Goal: Transaction & Acquisition: Purchase product/service

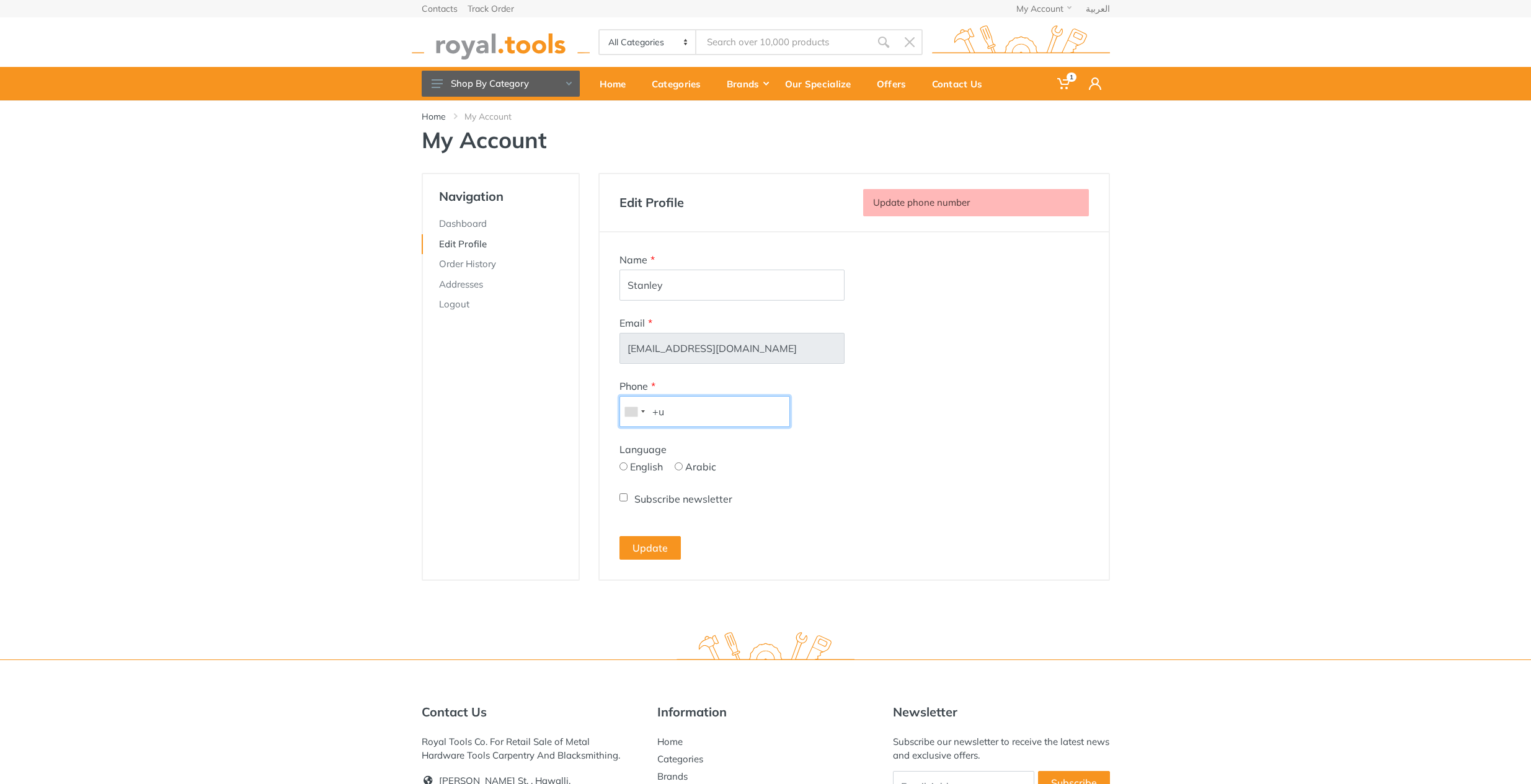
type input "+"
type input "+96566247878"
click at [620, 466] on input "English" at bounding box center [624, 467] width 8 height 8
radio input "true"
click at [642, 543] on button "Update" at bounding box center [650, 548] width 62 height 24
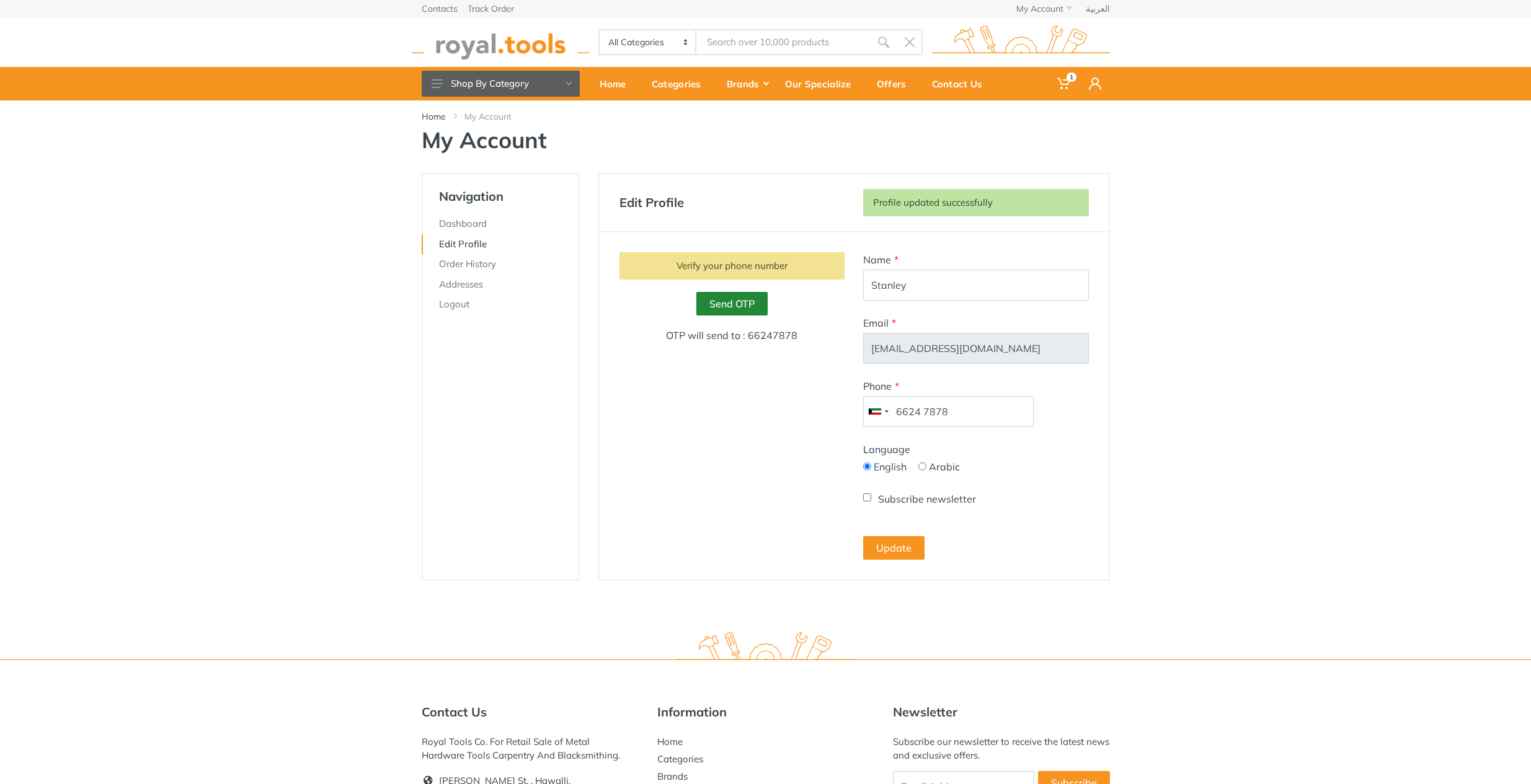
click at [749, 308] on link "Send OTP" at bounding box center [732, 304] width 71 height 24
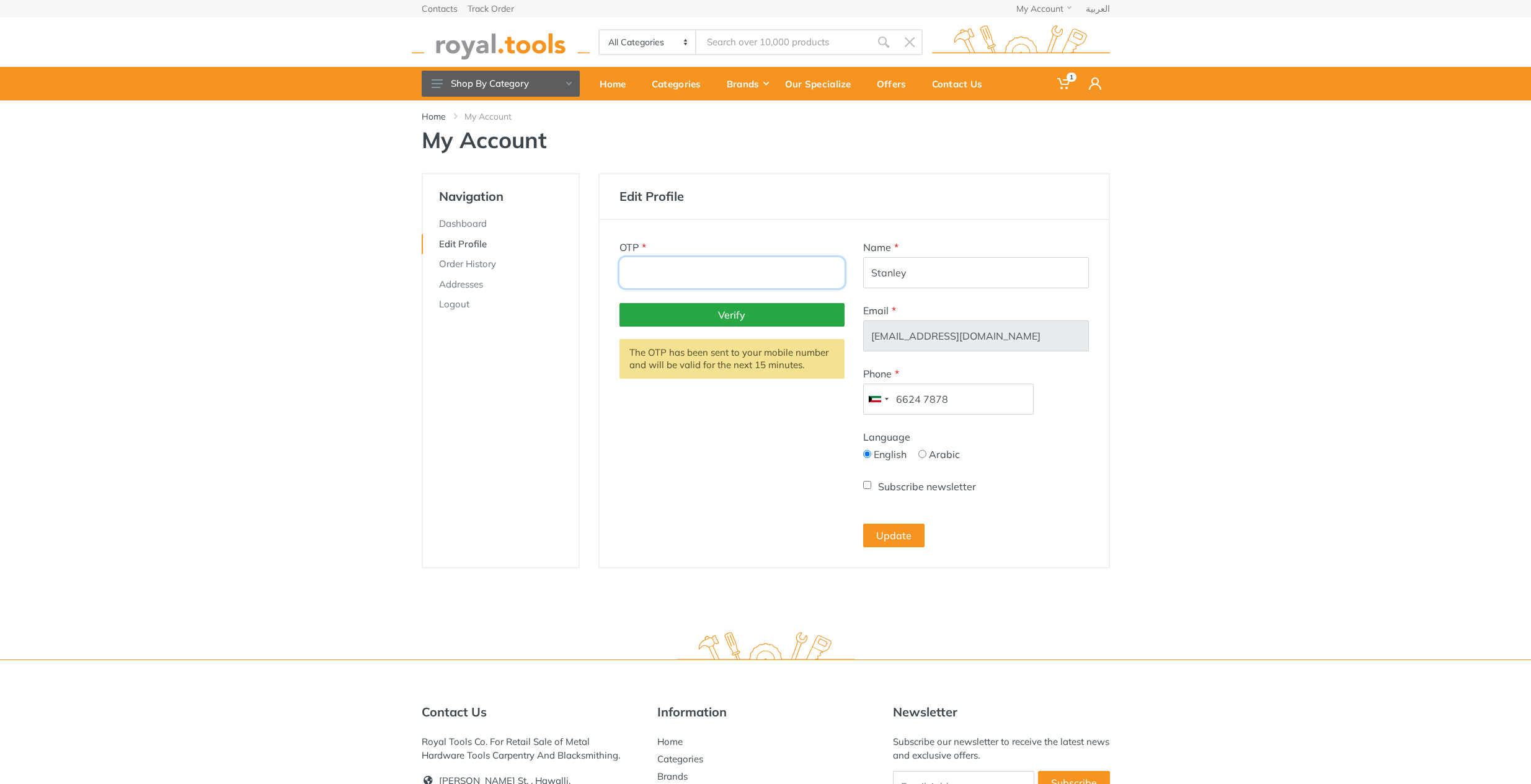
click at [757, 273] on input "number" at bounding box center [732, 273] width 225 height 31
click at [886, 538] on button "Update" at bounding box center [894, 536] width 62 height 24
click at [896, 535] on button "Update" at bounding box center [894, 536] width 62 height 24
click at [782, 273] on input "number" at bounding box center [732, 273] width 225 height 31
click at [830, 274] on input "-1" at bounding box center [732, 273] width 225 height 31
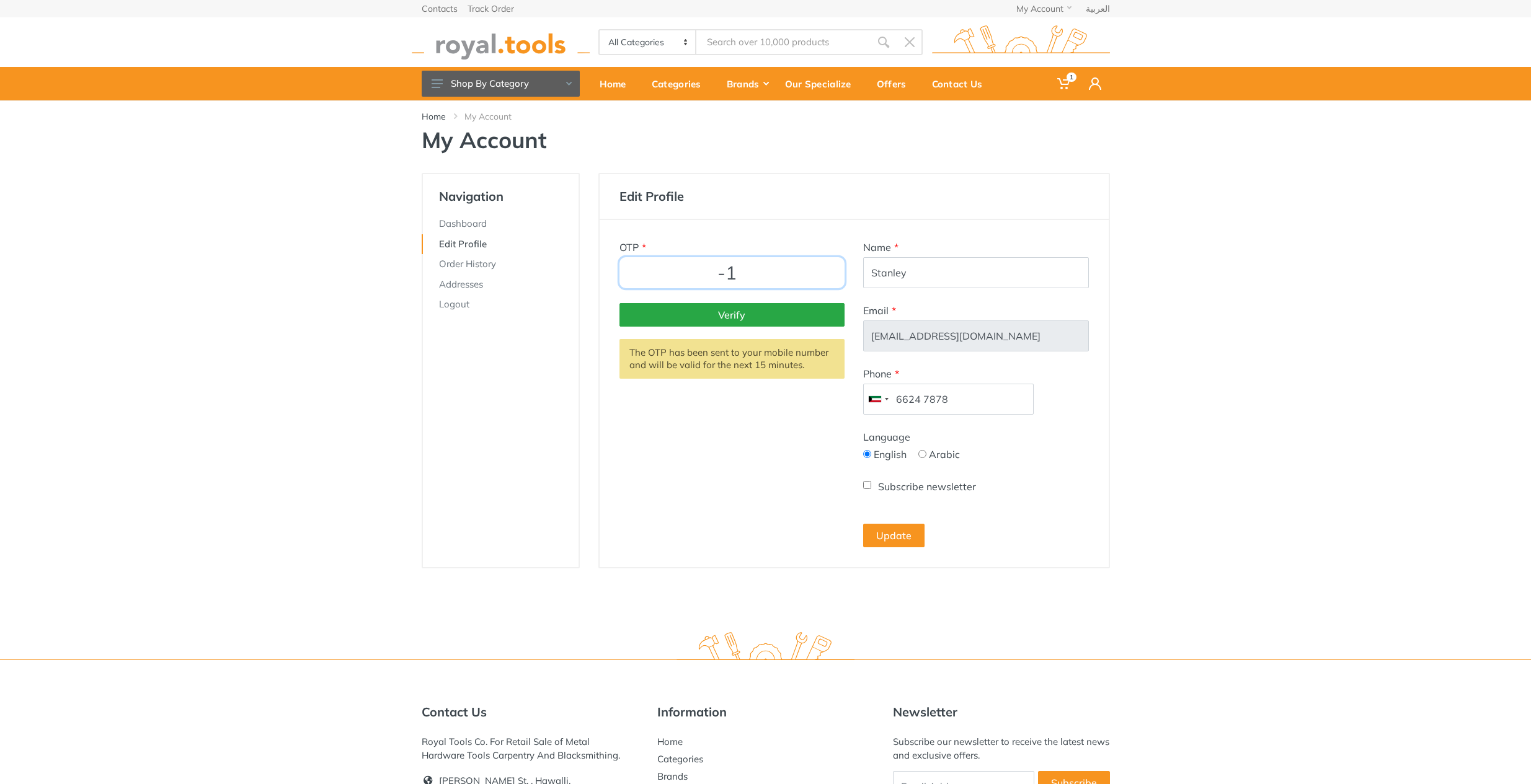
type input "0"
click at [831, 268] on input "0" at bounding box center [732, 273] width 225 height 31
click at [777, 269] on input "0" at bounding box center [732, 273] width 225 height 31
click at [771, 276] on input "0" at bounding box center [732, 273] width 225 height 31
click at [672, 275] on input "0" at bounding box center [732, 273] width 225 height 31
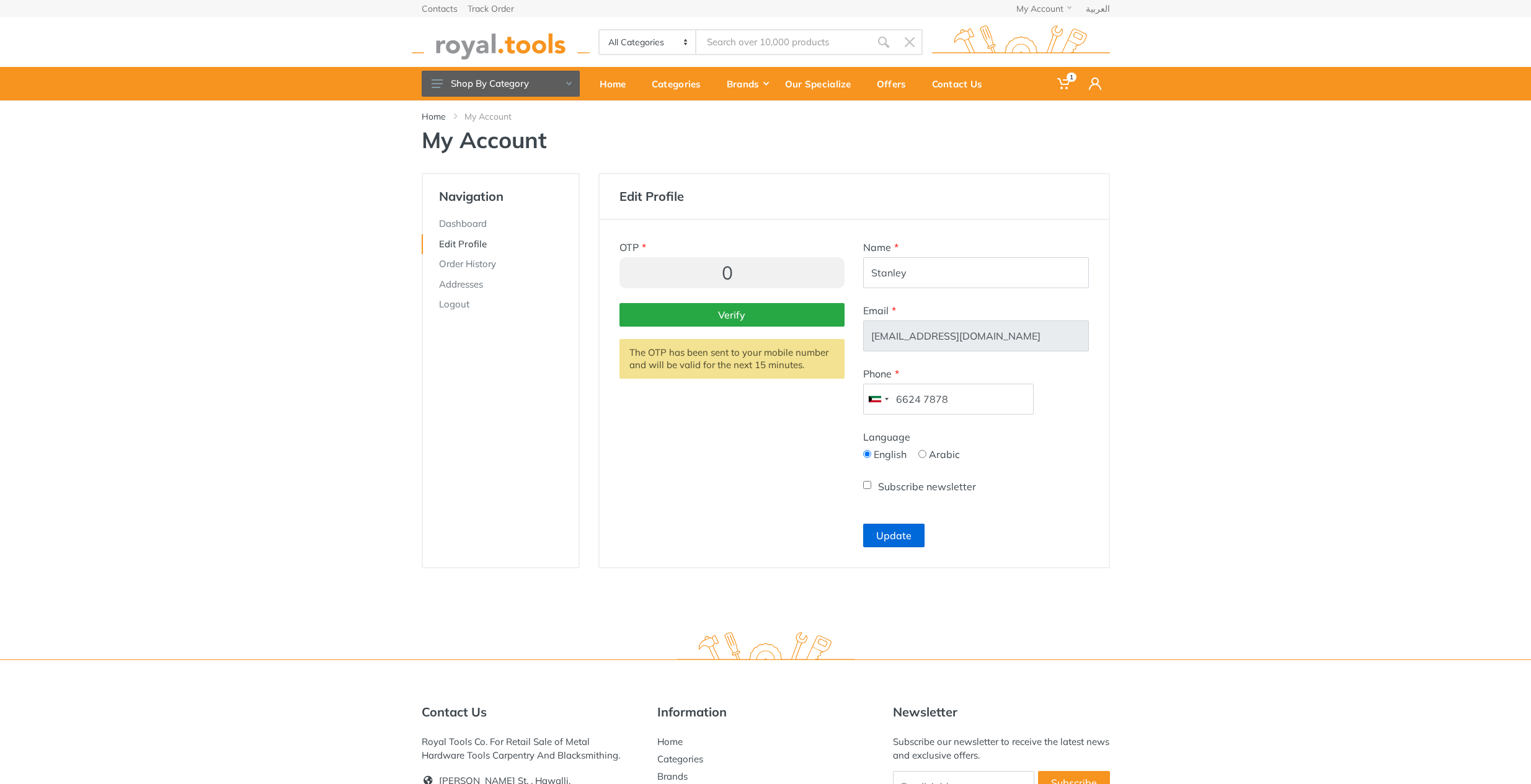
click at [895, 545] on button "Update" at bounding box center [894, 536] width 62 height 24
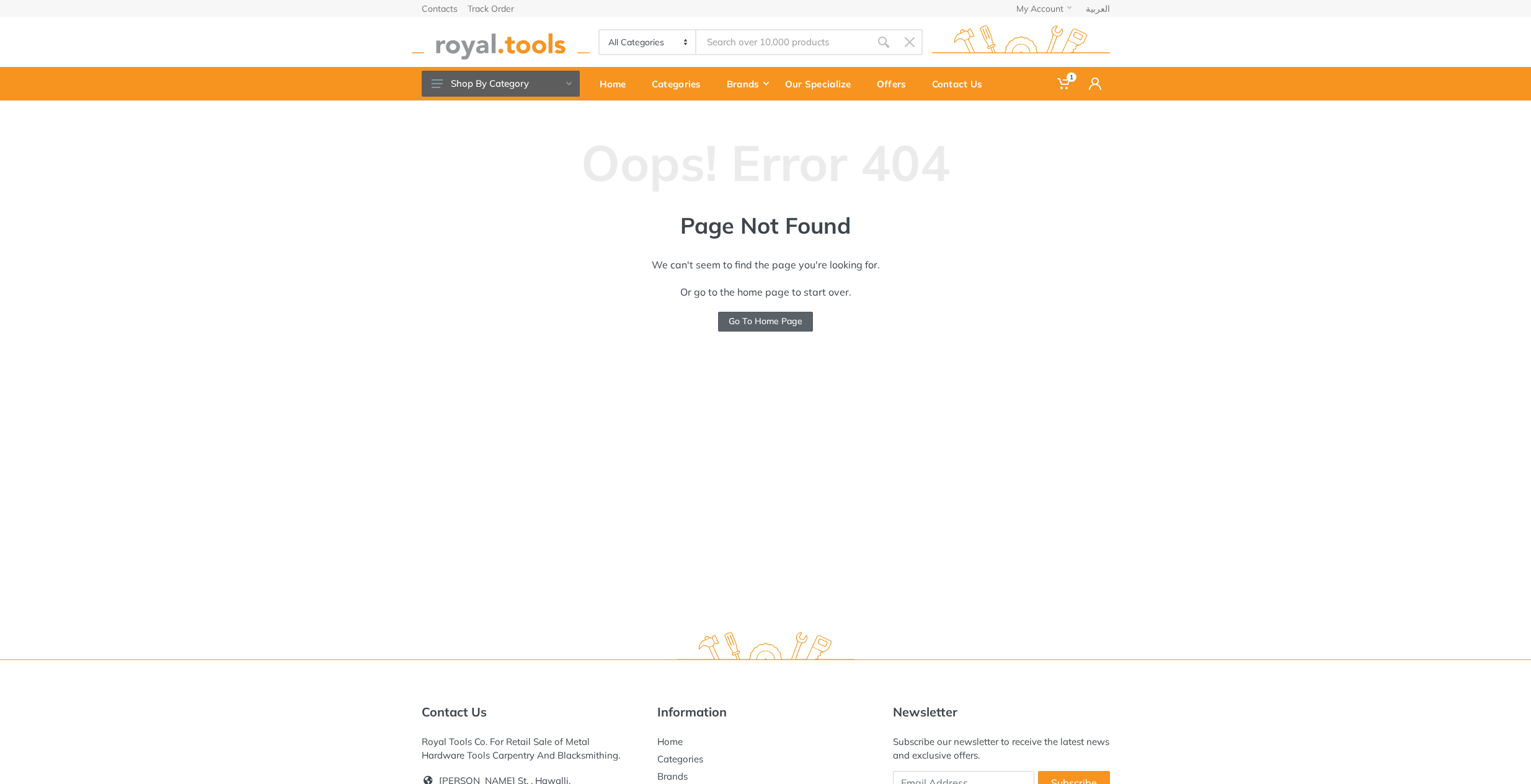
click at [772, 327] on link "Go To Home Page" at bounding box center [766, 322] width 95 height 20
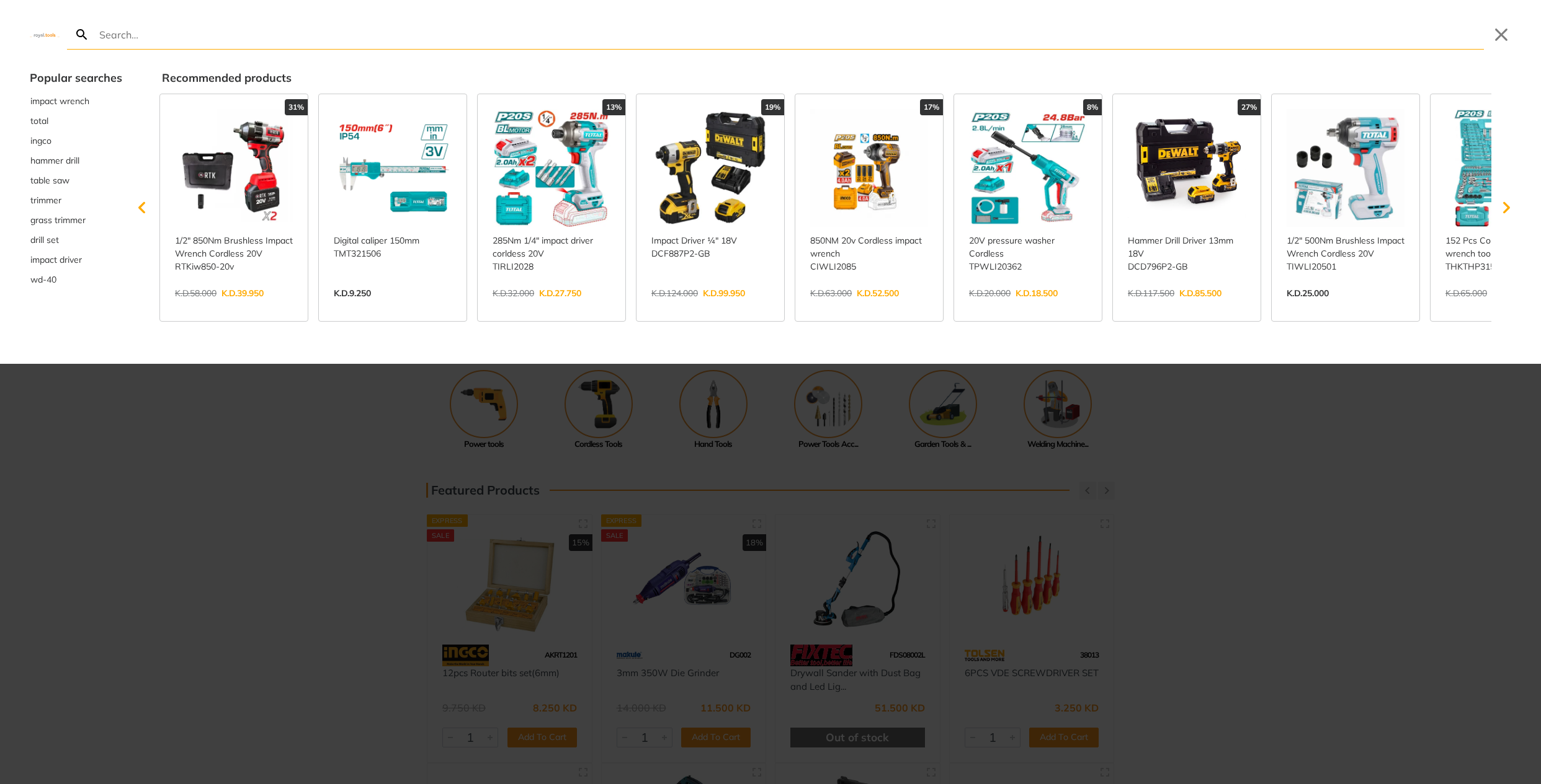
click at [1028, 306] on link "View more →" at bounding box center [1028, 306] width 118 height 0
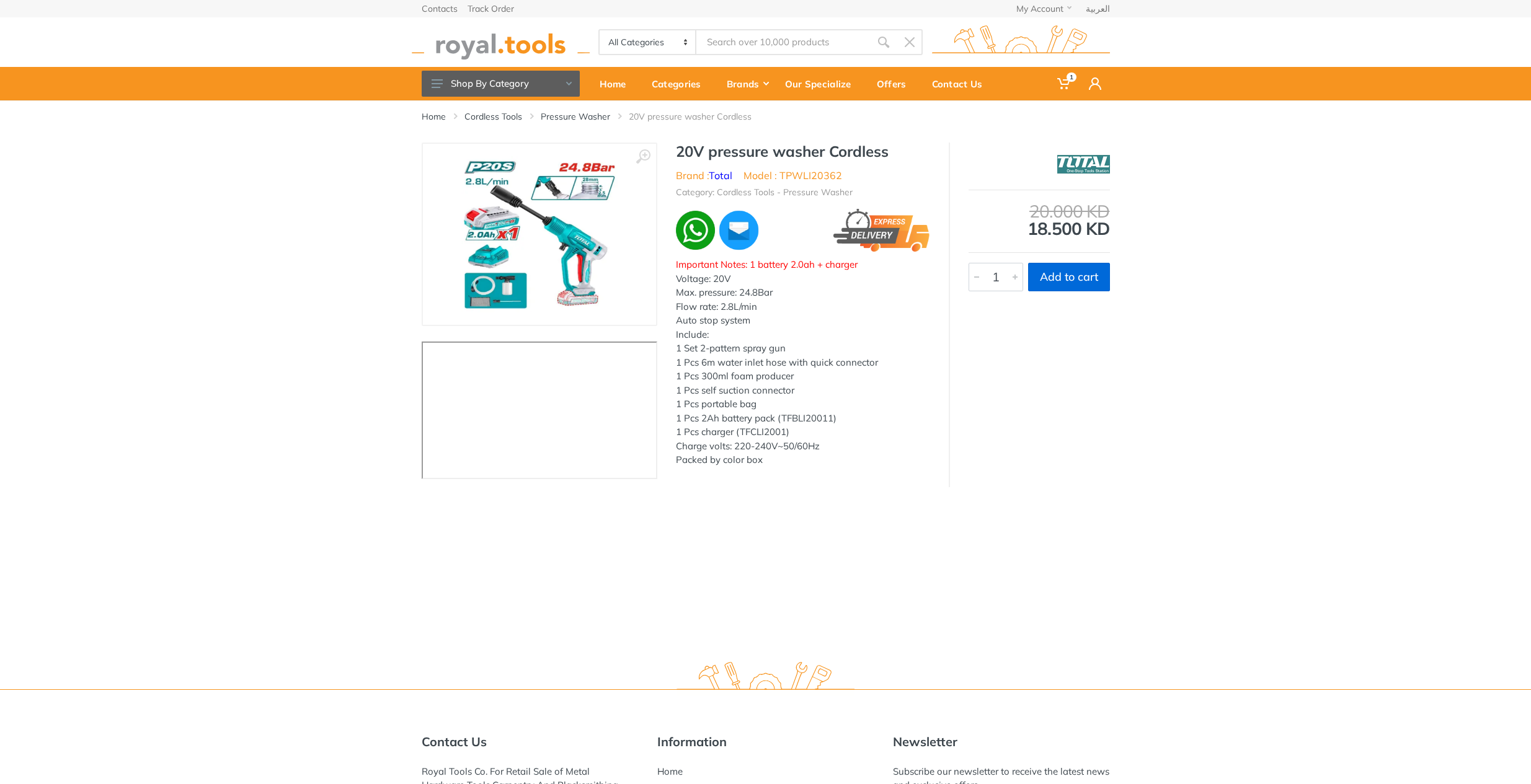
click at [1103, 276] on button "Add to cart" at bounding box center [1068, 277] width 82 height 29
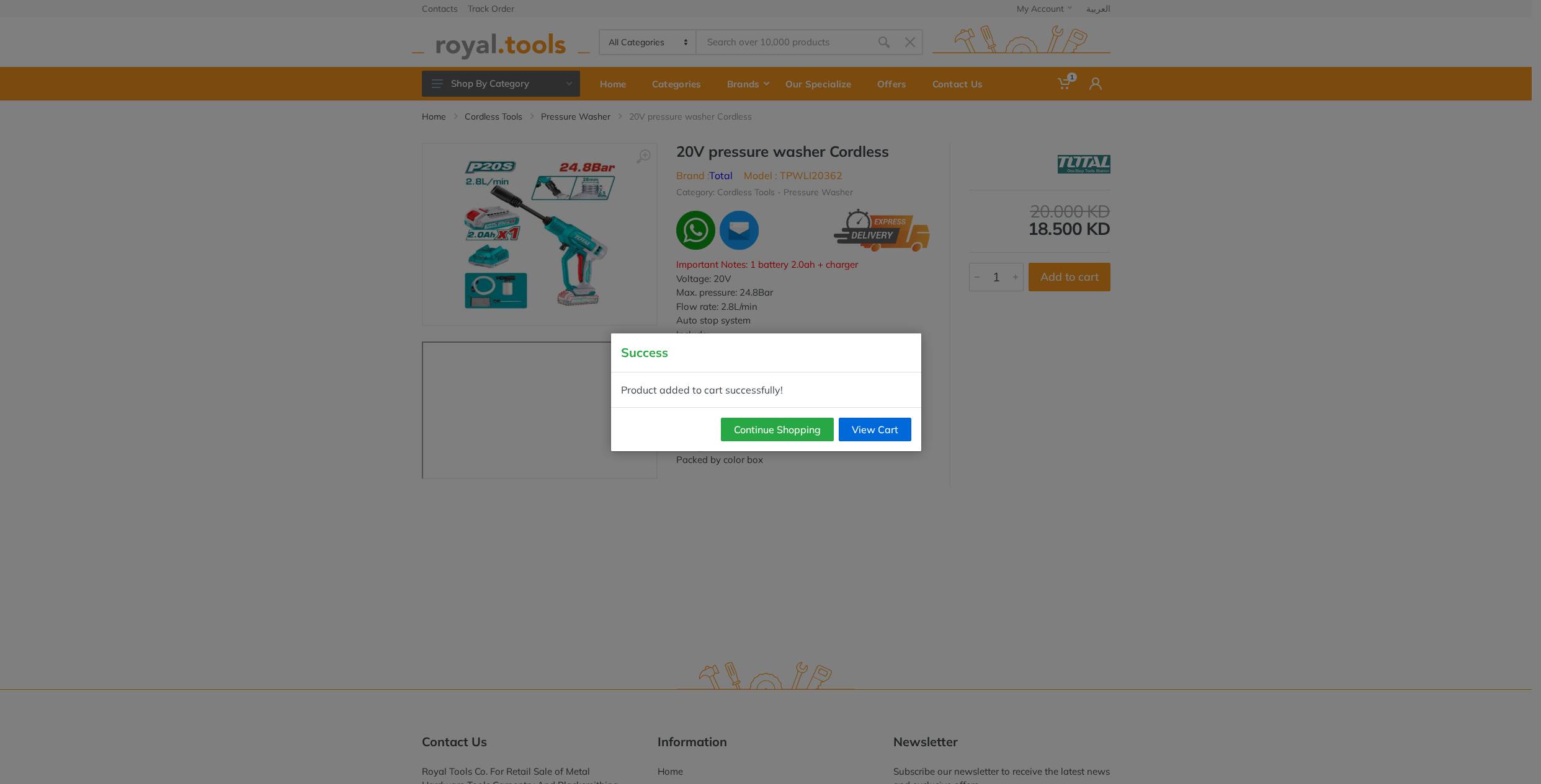
click at [871, 435] on link "View Cart" at bounding box center [875, 430] width 73 height 24
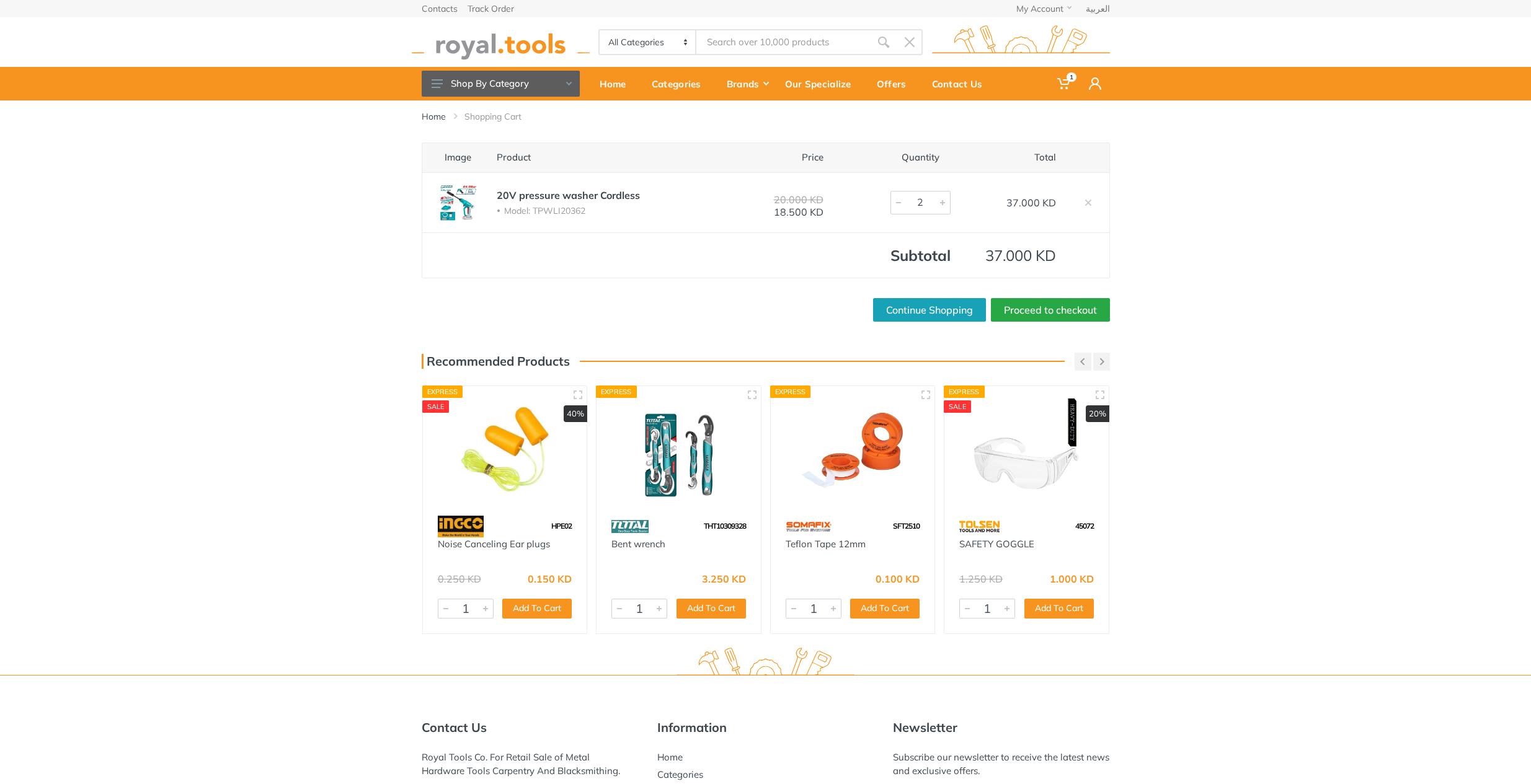
type input "1"
click at [899, 204] on div at bounding box center [899, 203] width 15 height 22
click at [1036, 305] on link "Proceed to checkout" at bounding box center [1050, 310] width 119 height 24
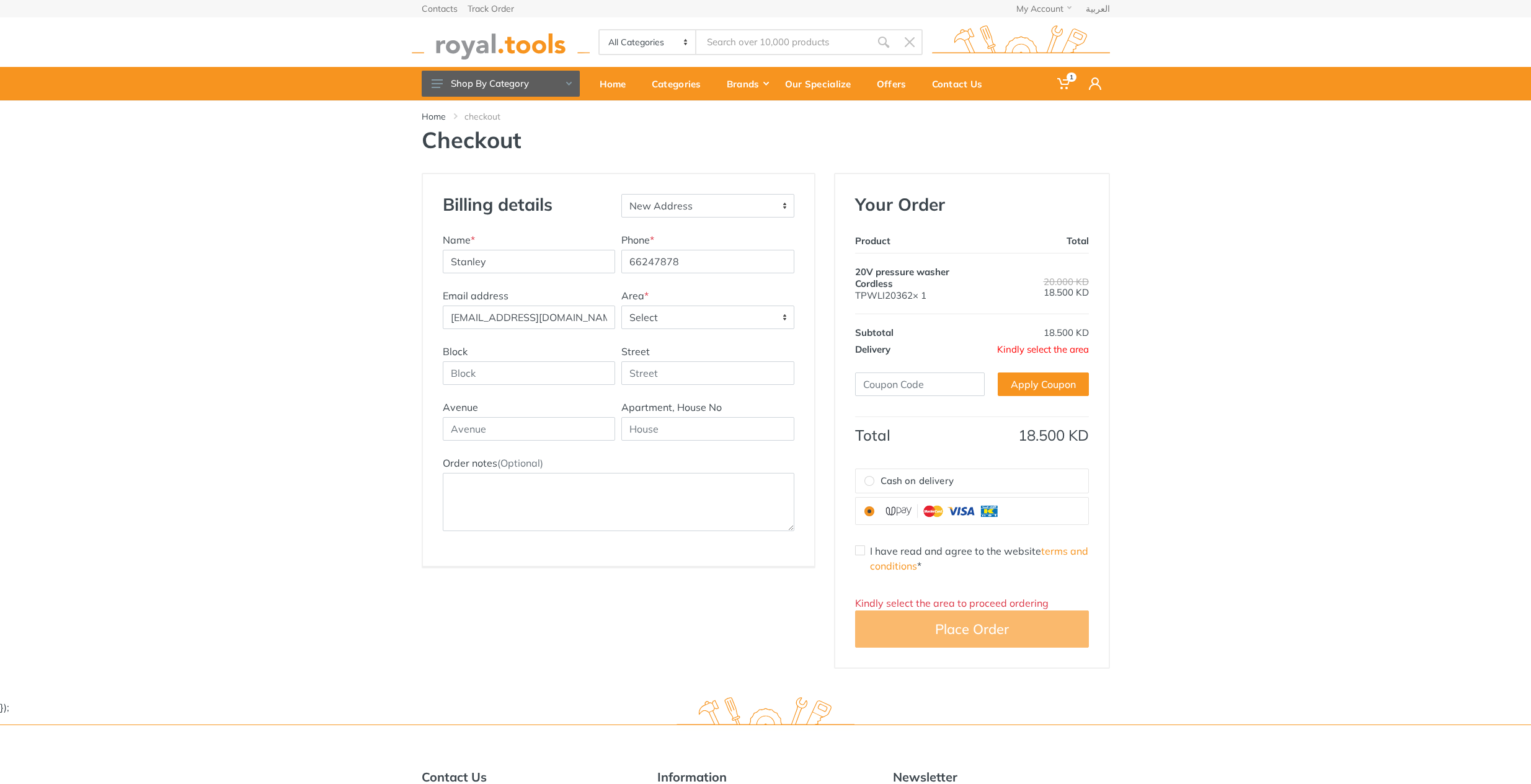
click at [758, 311] on span "Select" at bounding box center [707, 317] width 171 height 22
type input "[PERSON_NAME]"
select select "2"
click at [549, 375] on input "Block" at bounding box center [529, 373] width 173 height 24
type input "12"
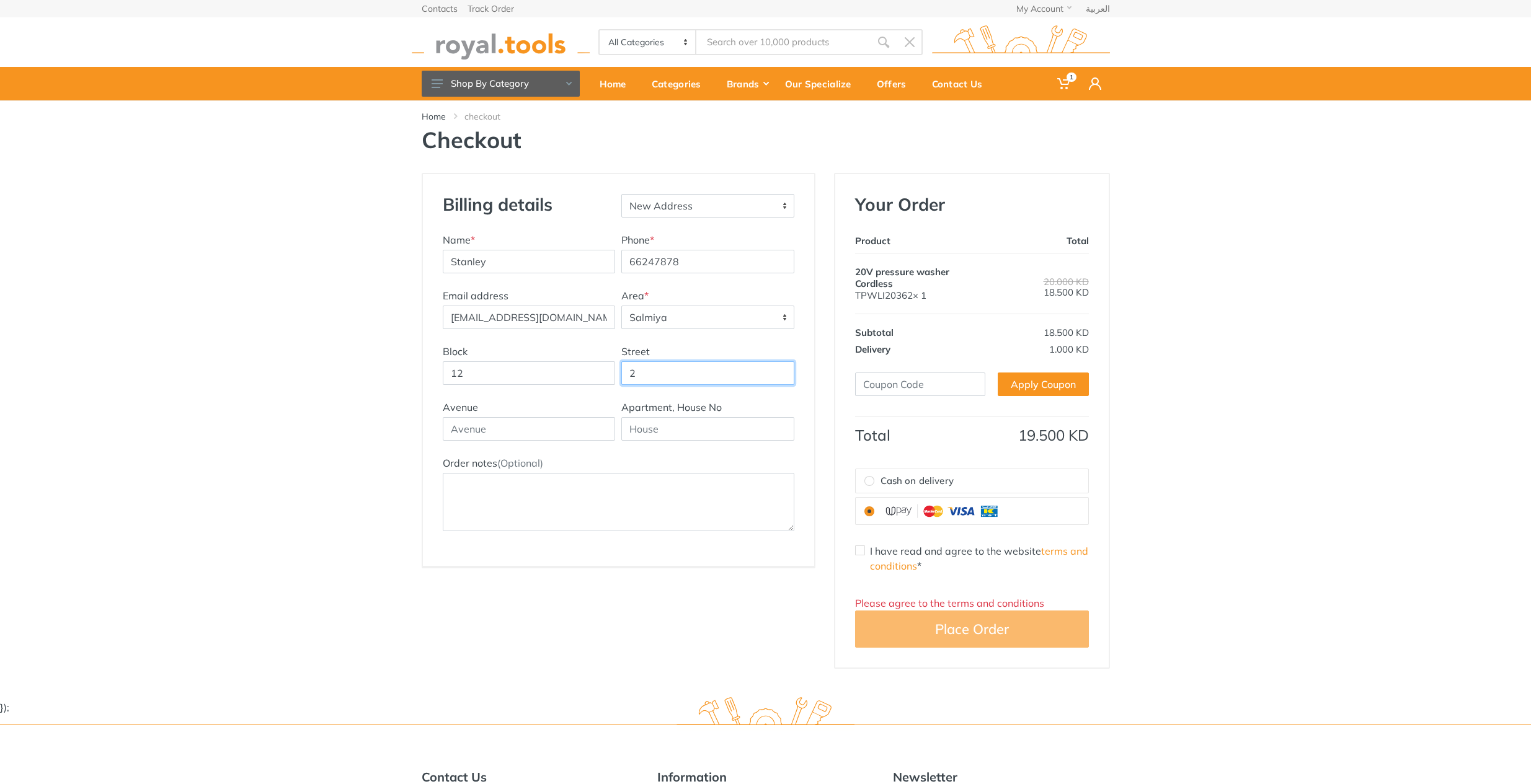
type input "2"
click at [571, 430] on input "text" at bounding box center [529, 429] width 173 height 24
type input "112"
click at [711, 427] on input "text" at bounding box center [707, 429] width 173 height 24
type input "c"
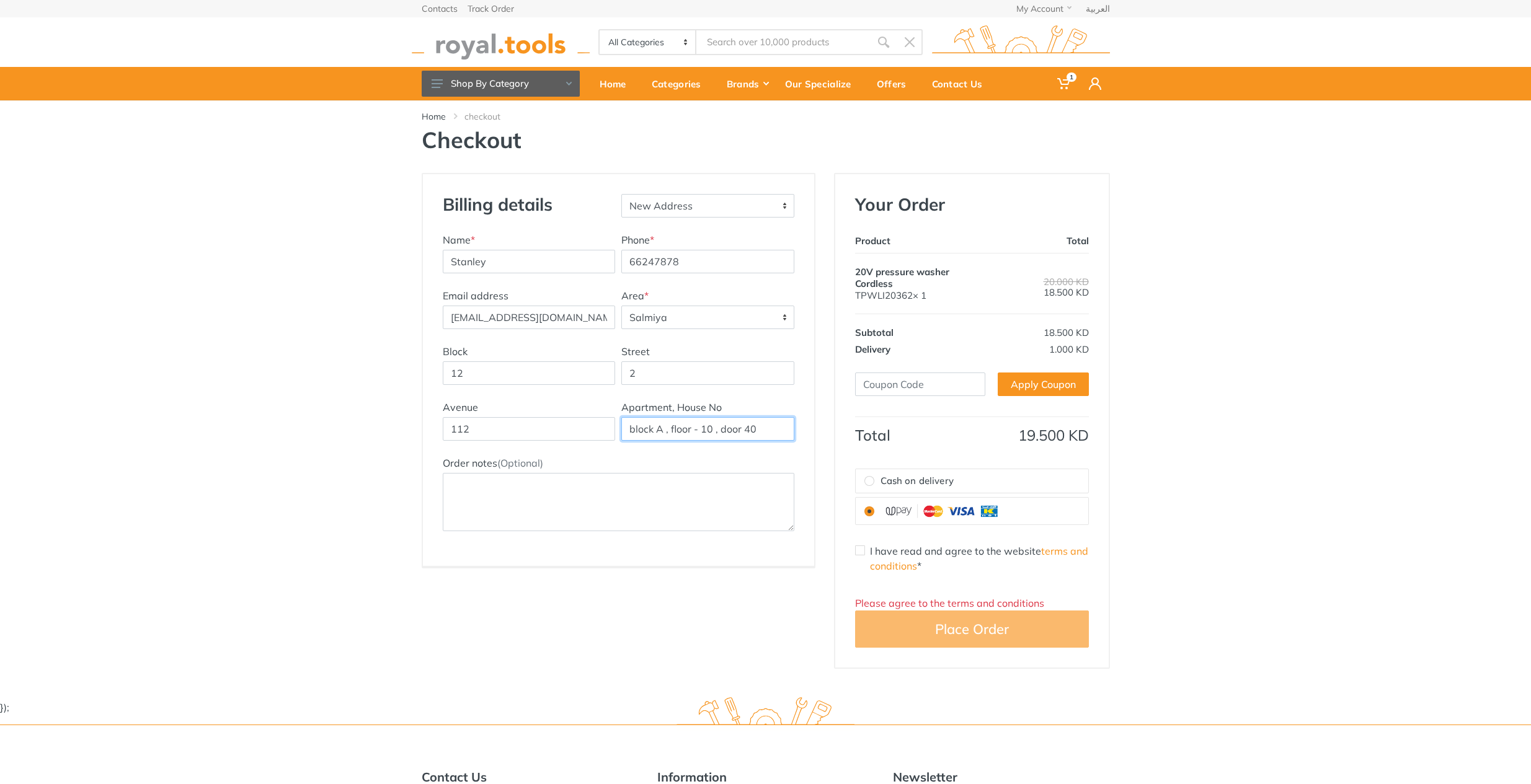
type input "block A , floor - 10 , door 40"
click at [868, 481] on input "Cash on delivery" at bounding box center [869, 481] width 10 height 10
radio input "true"
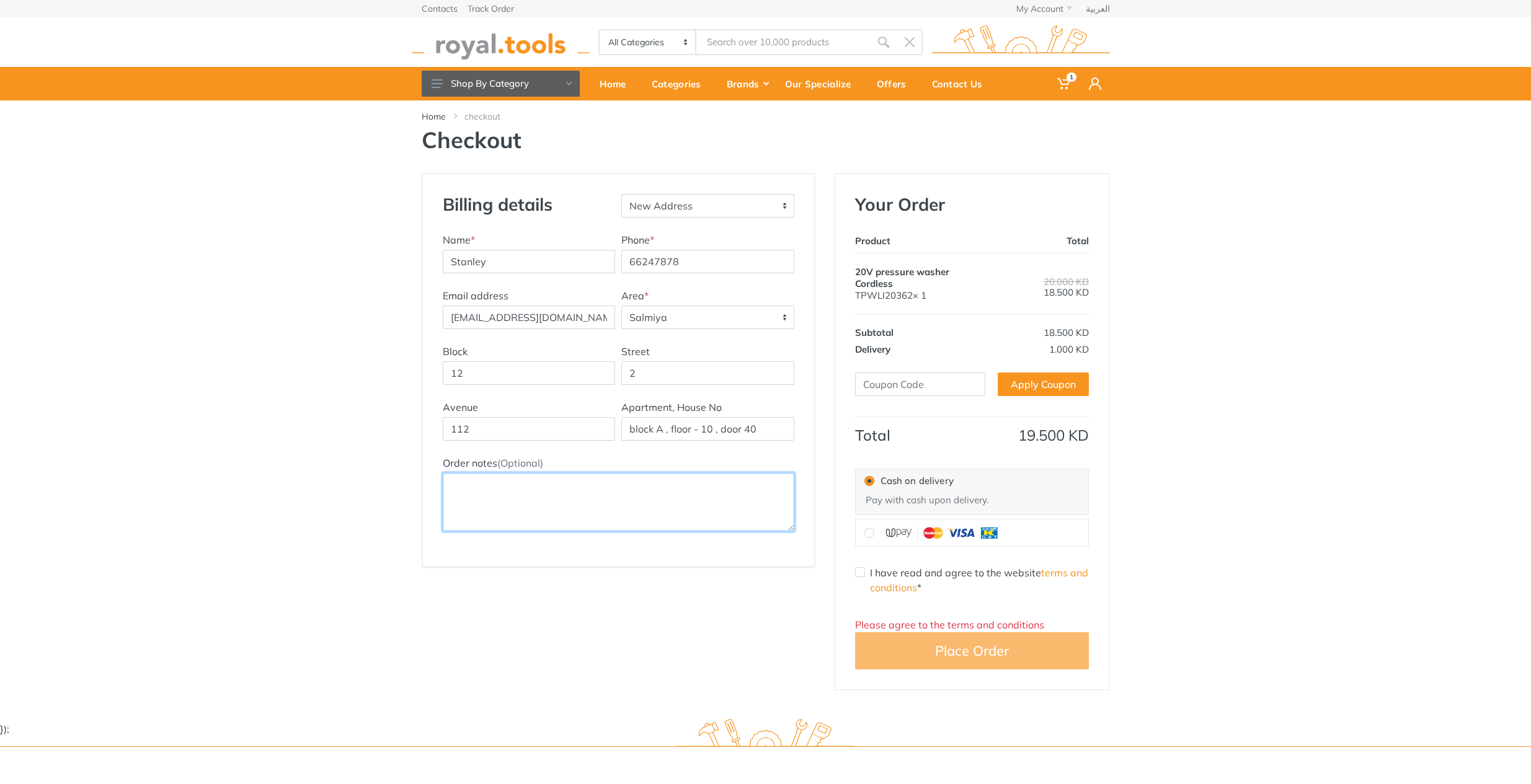
click at [699, 510] on textarea "Order notes (Optional)" at bounding box center [619, 502] width 352 height 58
type textarea "Building - 112 , next to KFC / opposite Indian public school"
click at [1017, 382] on link "Apply Coupon" at bounding box center [1043, 385] width 91 height 24
click at [868, 530] on input "radio" at bounding box center [869, 533] width 10 height 10
radio input "true"
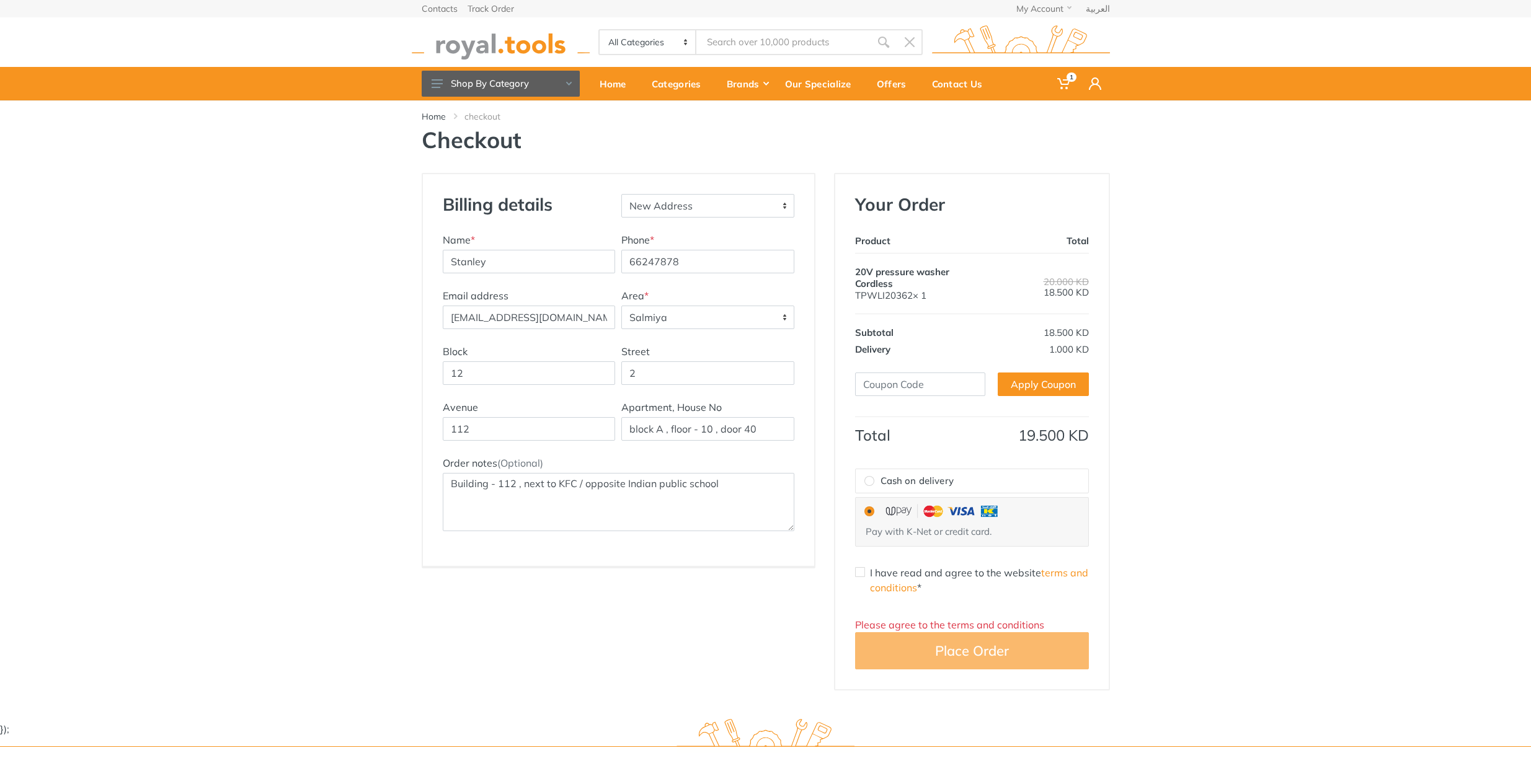
click at [870, 482] on input "Cash on delivery" at bounding box center [869, 481] width 10 height 10
radio input "true"
click at [861, 570] on input "I have read and agree to the website terms and conditions *" at bounding box center [860, 572] width 10 height 10
checkbox input "true"
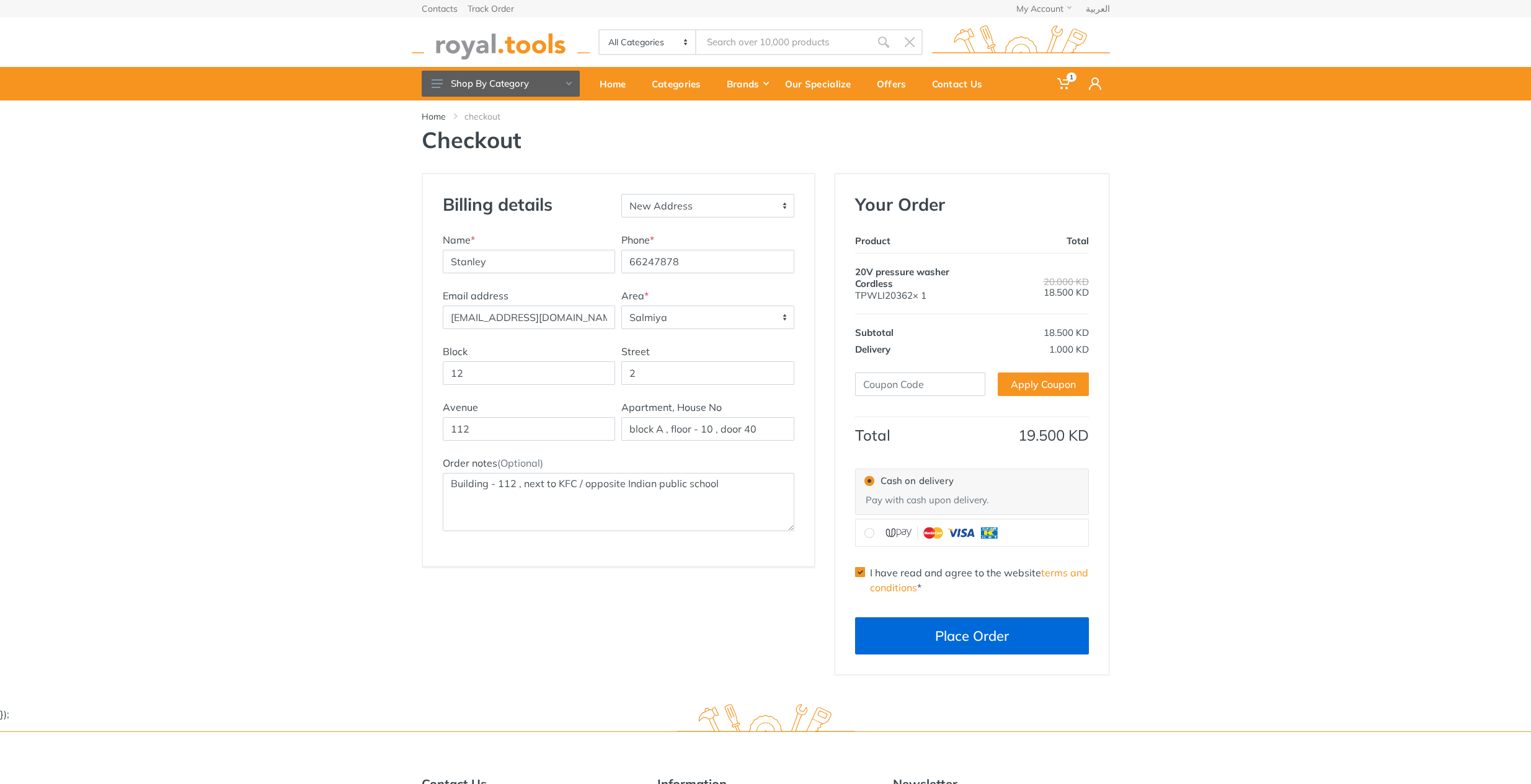
click at [928, 632] on button "Place Order" at bounding box center [971, 636] width 234 height 37
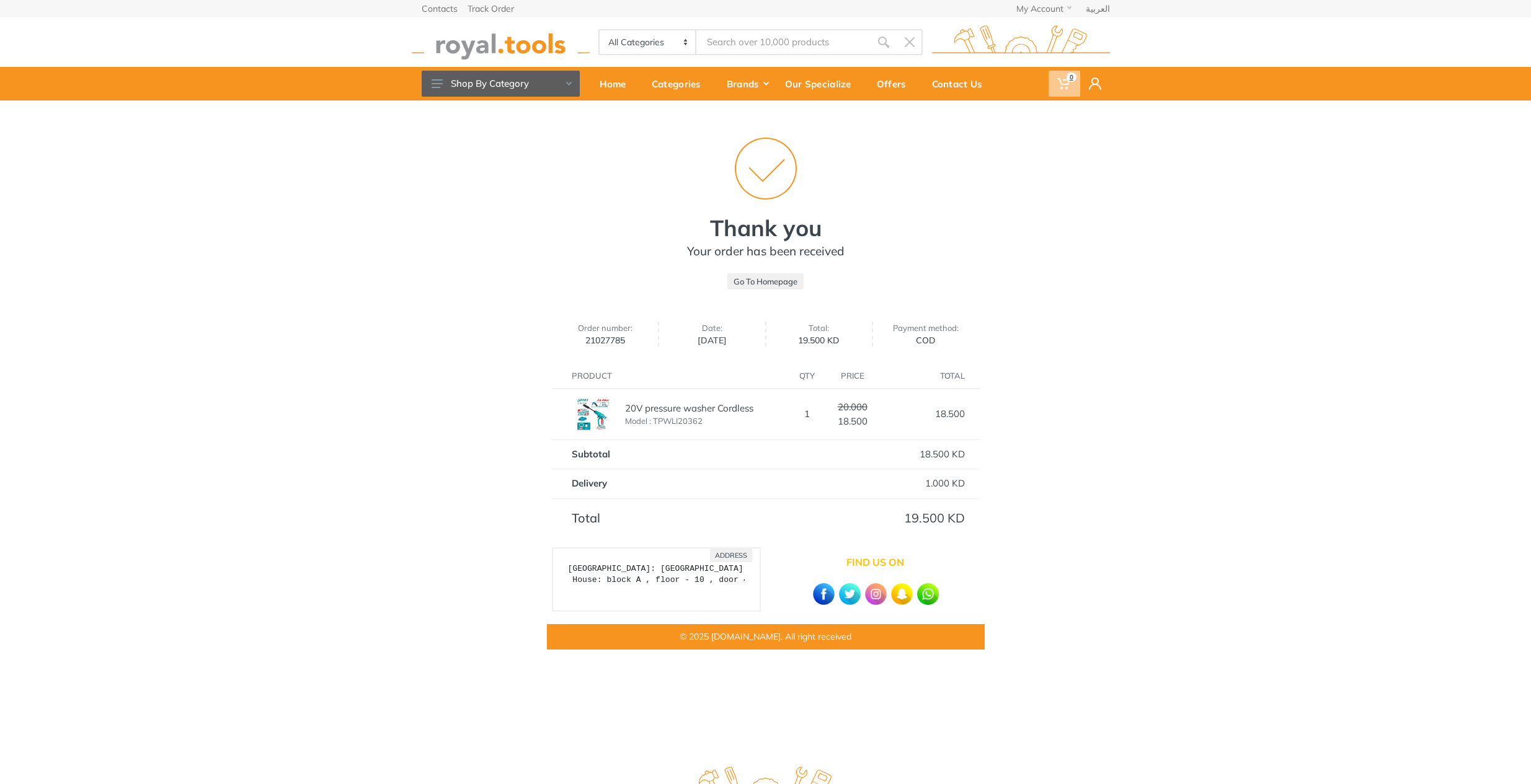
click at [1062, 84] on use at bounding box center [1063, 84] width 13 height 11
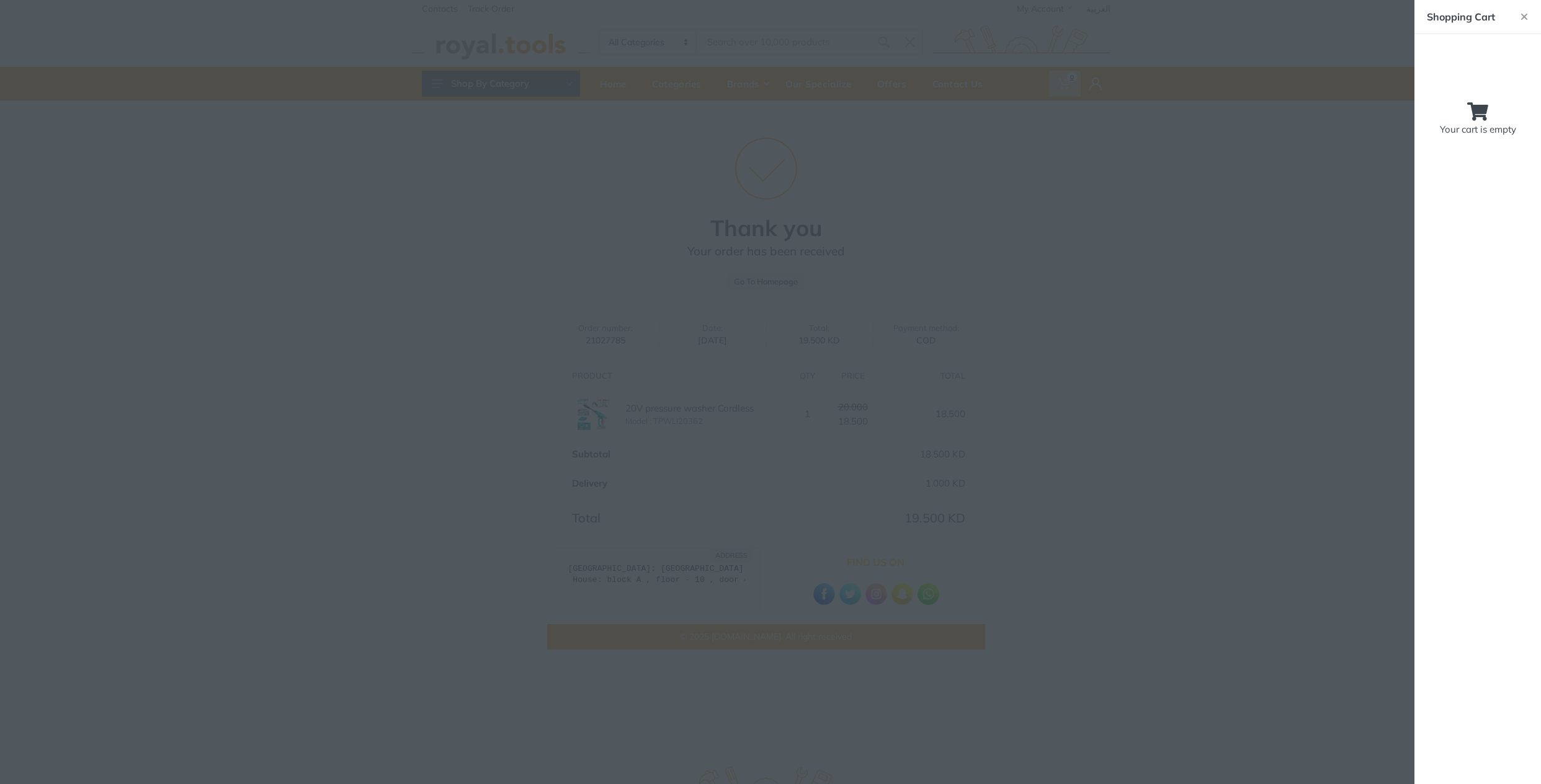
click at [1062, 84] on div at bounding box center [770, 392] width 1541 height 784
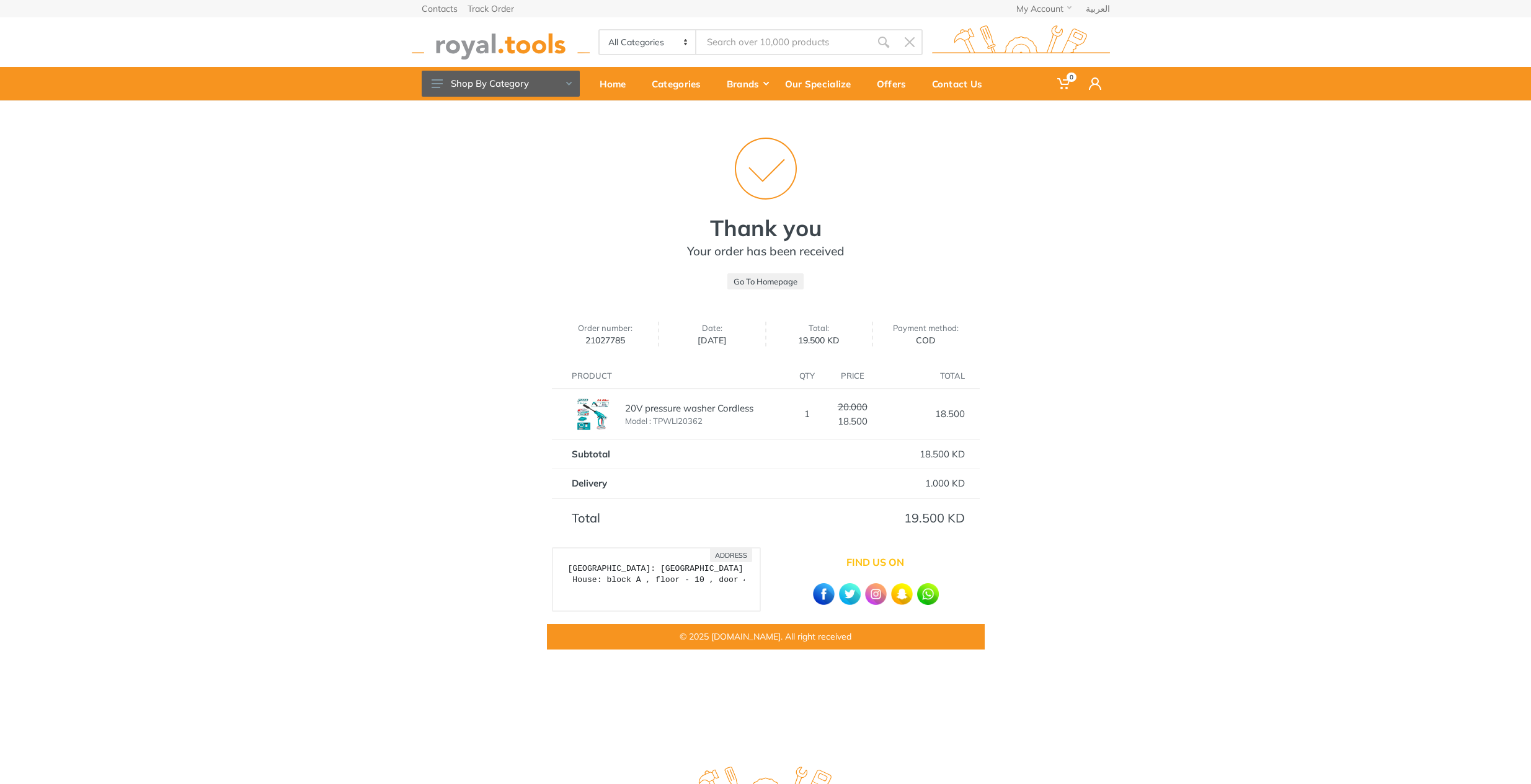
click at [805, 41] on input "Site search" at bounding box center [783, 42] width 174 height 26
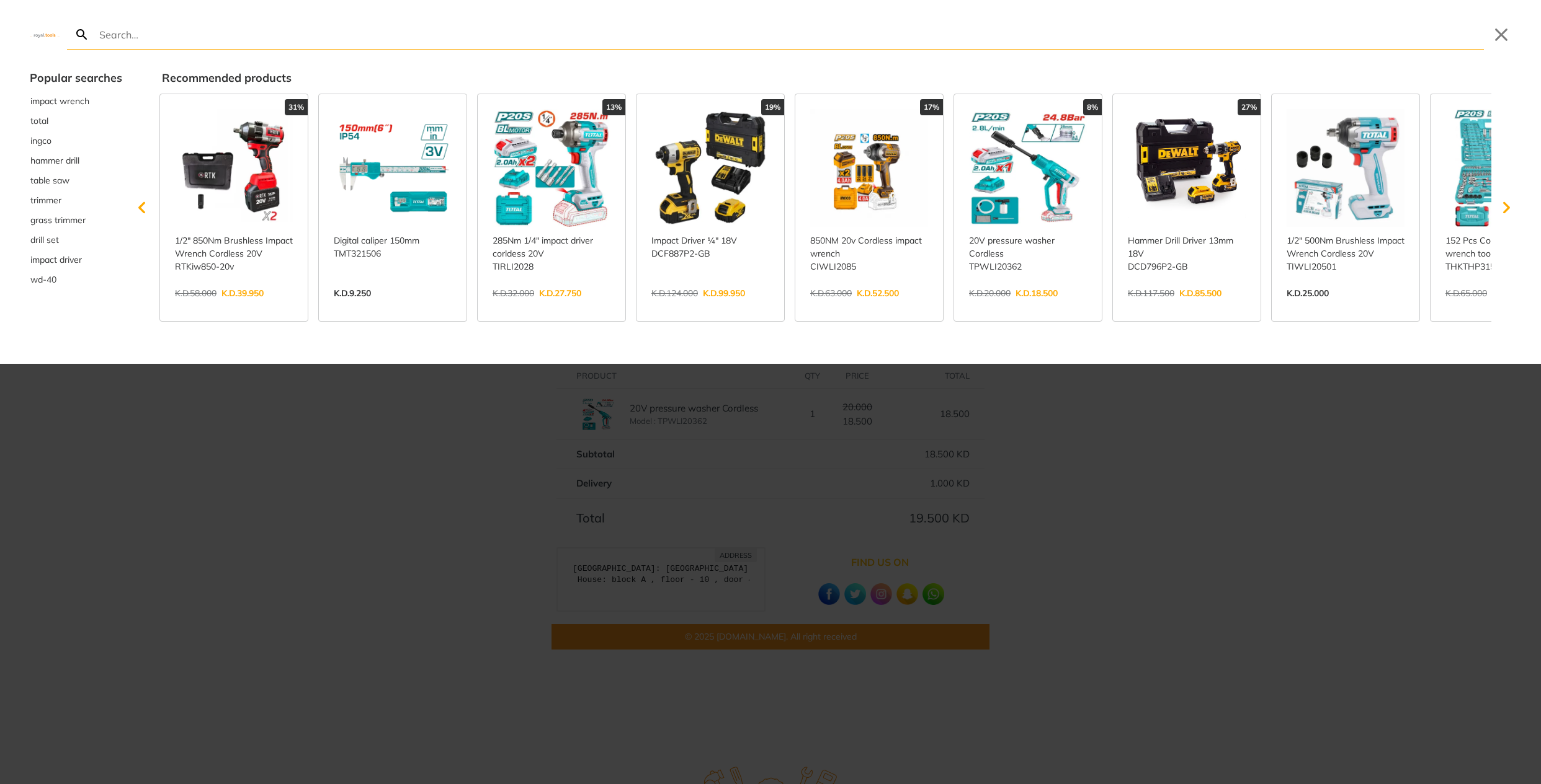
type input "Hoto Cordless High-Pressure Washer"
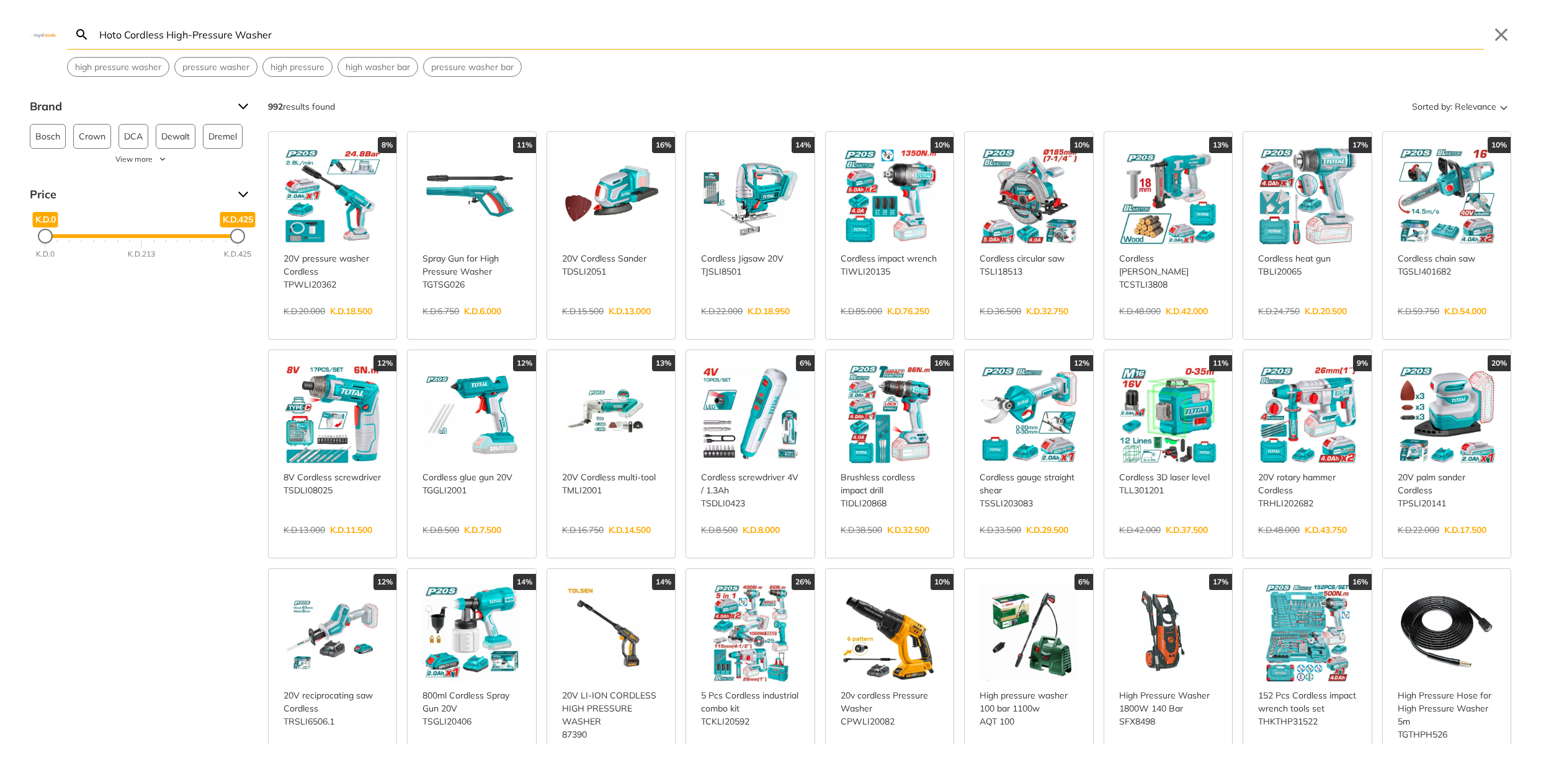
click at [355, 324] on link "View more →" at bounding box center [333, 324] width 98 height 0
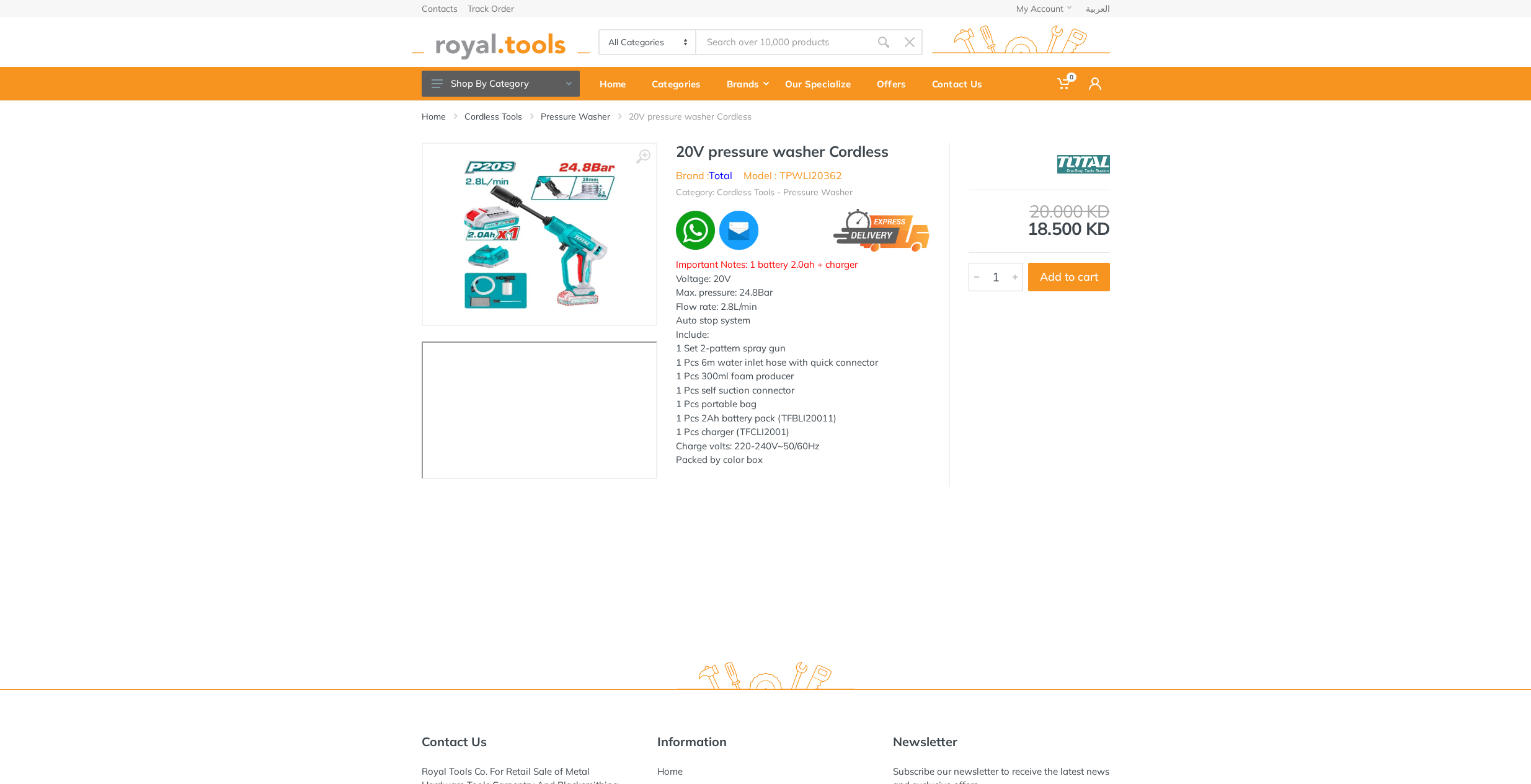
type input "Hoto Cordless High-Pressure Washer"
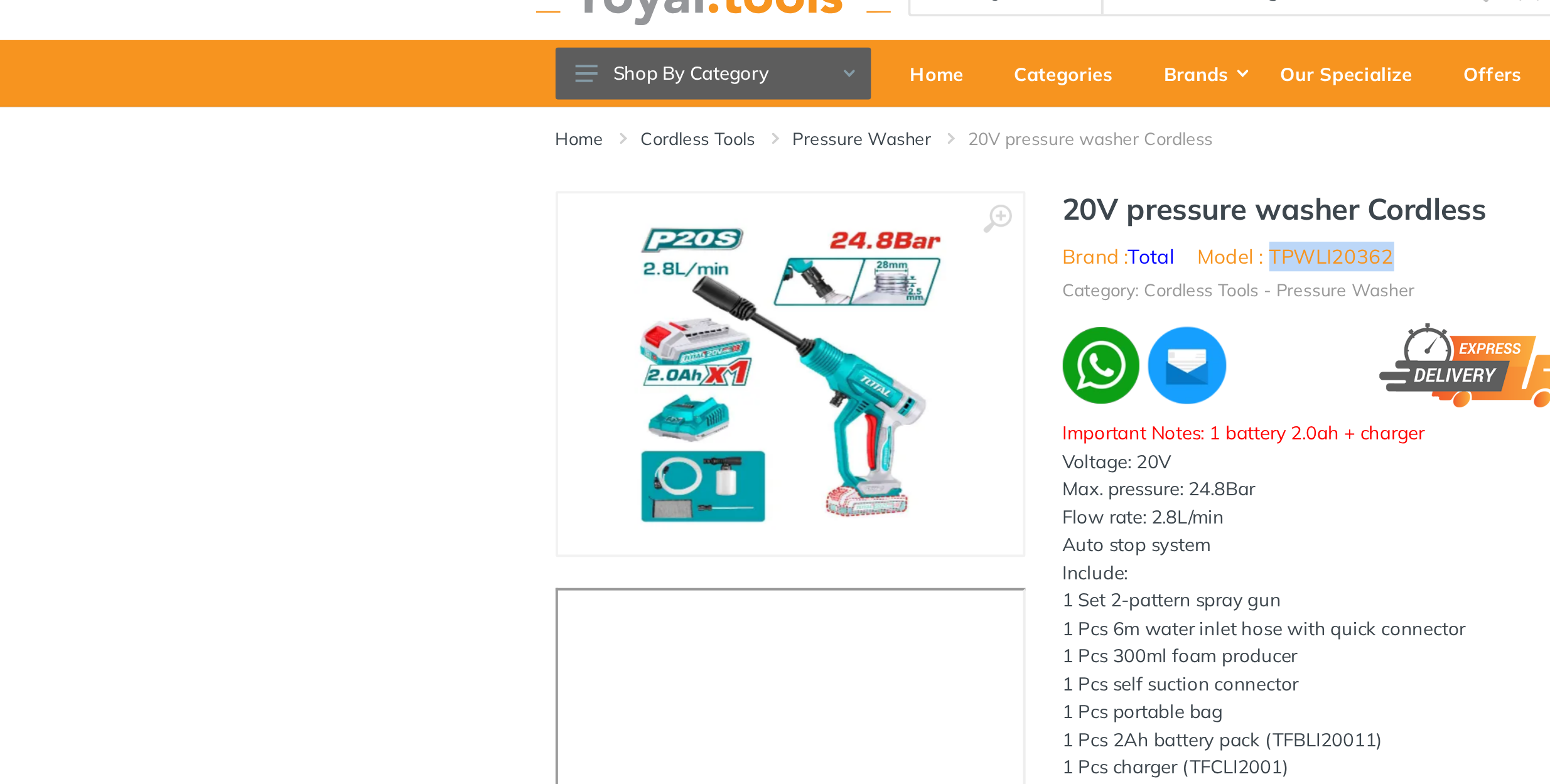
drag, startPoint x: 644, startPoint y: 127, endPoint x: 713, endPoint y: 133, distance: 69.3
click at [713, 170] on ul "Brand : Total Model : TPWLI20362" at bounding box center [813, 178] width 257 height 15
copy li "TPWLI20362"
click at [470, 112] on link "Cordless Tools" at bounding box center [499, 118] width 58 height 13
